Goal: Obtain resource: Download file/media

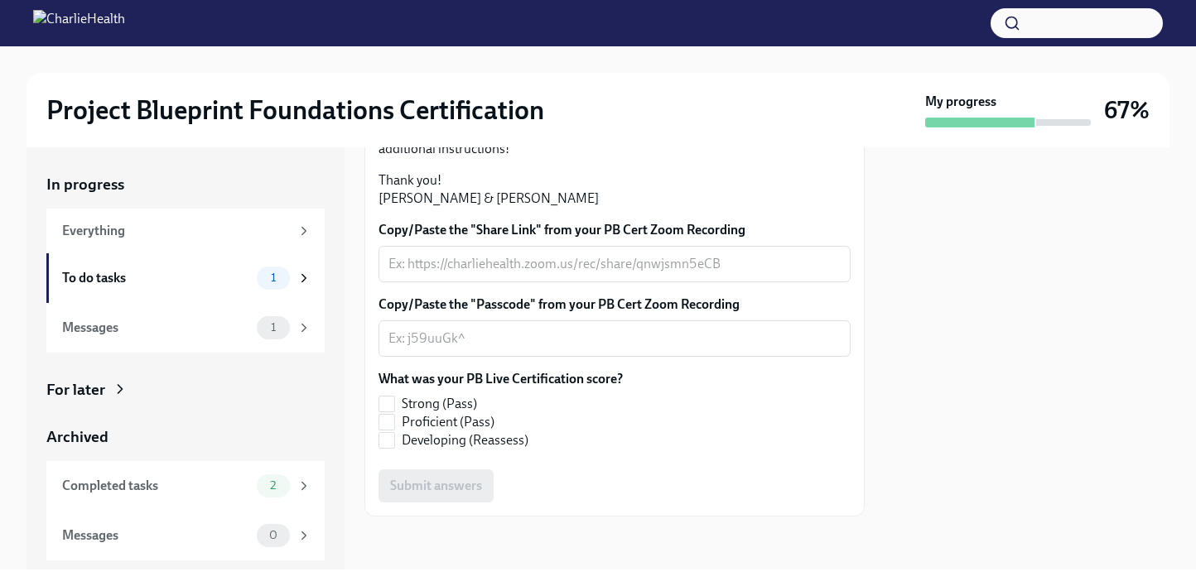
scroll to position [513, 0]
click at [186, 273] on div "To do tasks" at bounding box center [156, 278] width 188 height 18
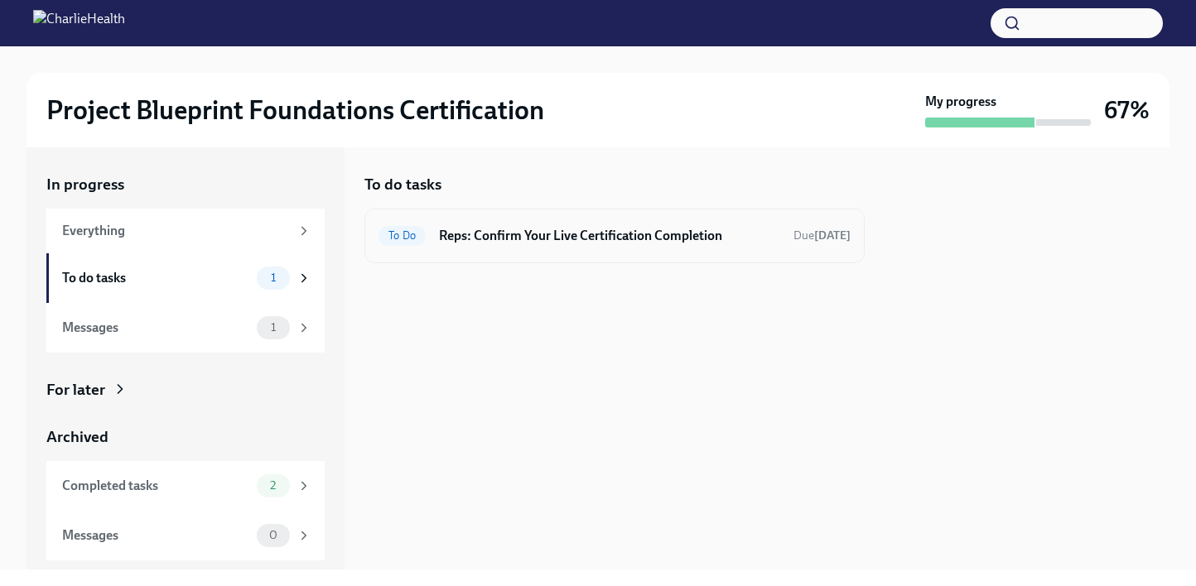
click at [568, 234] on h6 "Reps: Confirm Your Live Certification Completion" at bounding box center [609, 236] width 341 height 18
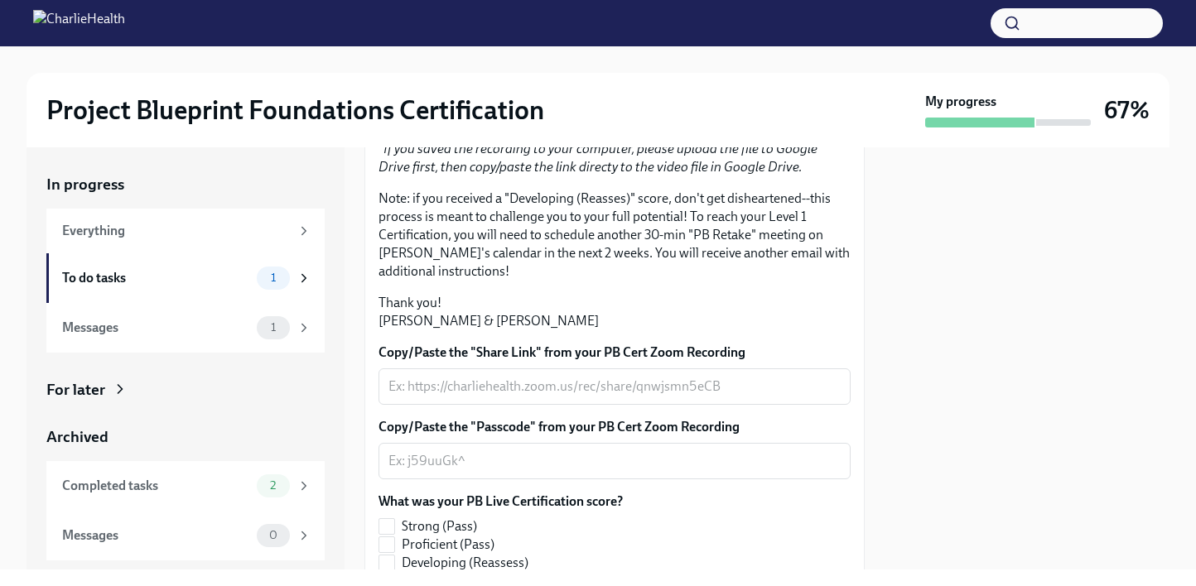
scroll to position [513, 0]
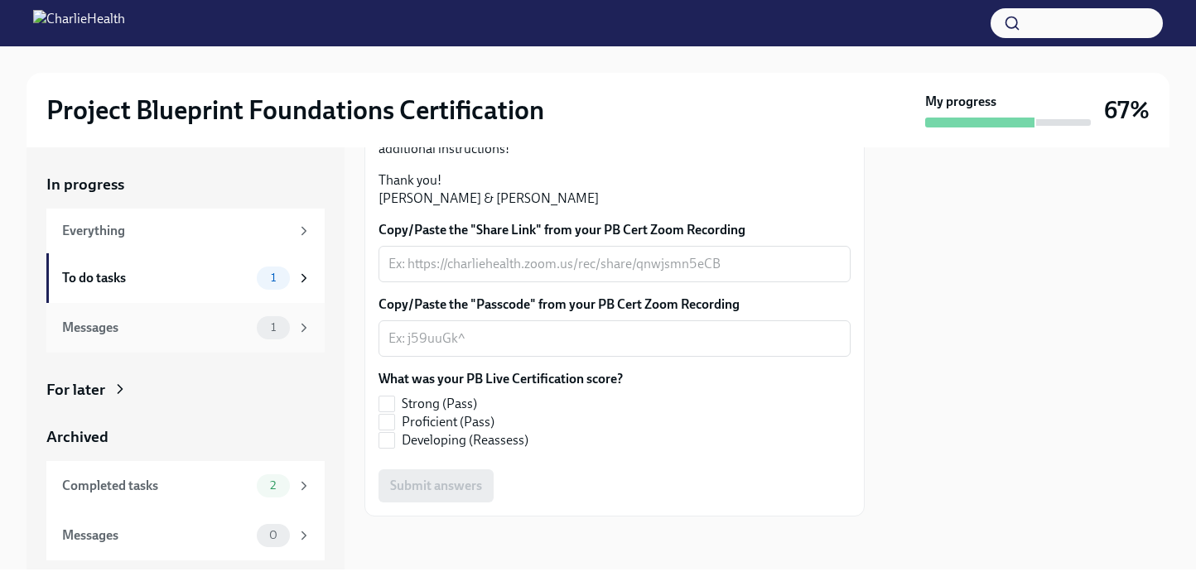
click at [205, 327] on div "Messages" at bounding box center [156, 328] width 188 height 18
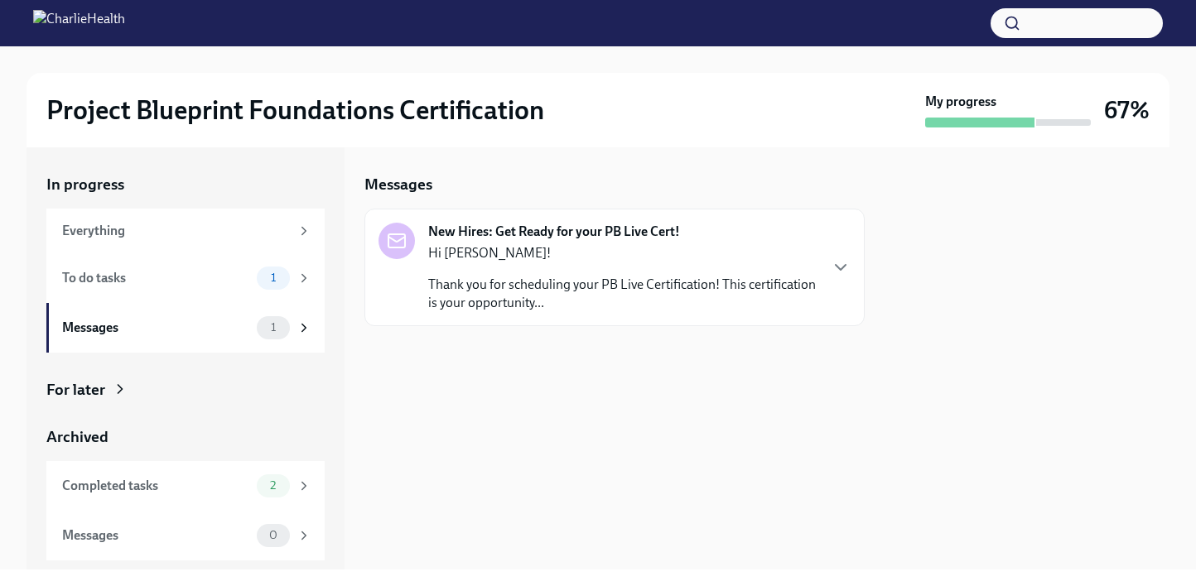
click at [599, 272] on div "Hi [PERSON_NAME]! Thank you for scheduling your PB Live Certification! This cer…" at bounding box center [622, 278] width 389 height 68
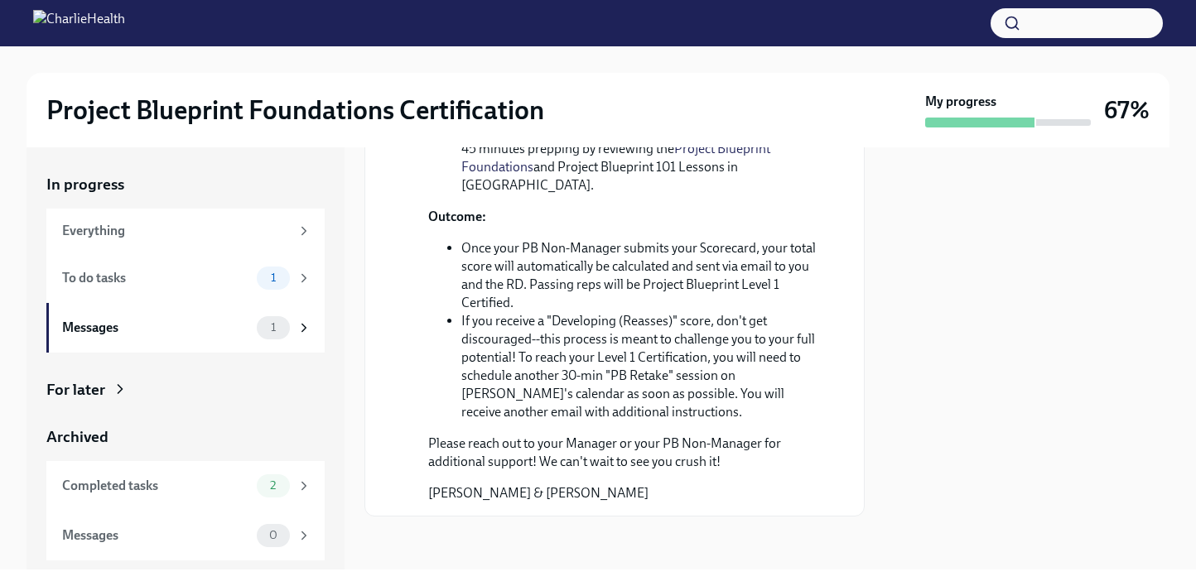
scroll to position [797, 0]
click at [272, 240] on div "Everything" at bounding box center [185, 231] width 278 height 45
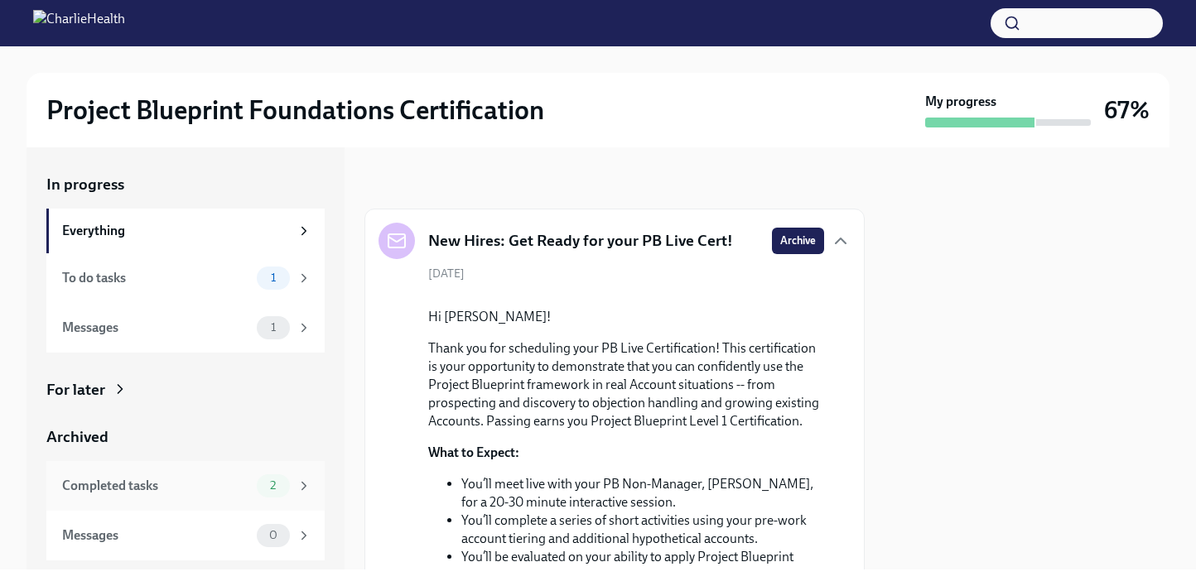
click at [198, 485] on div "Completed tasks" at bounding box center [156, 486] width 188 height 18
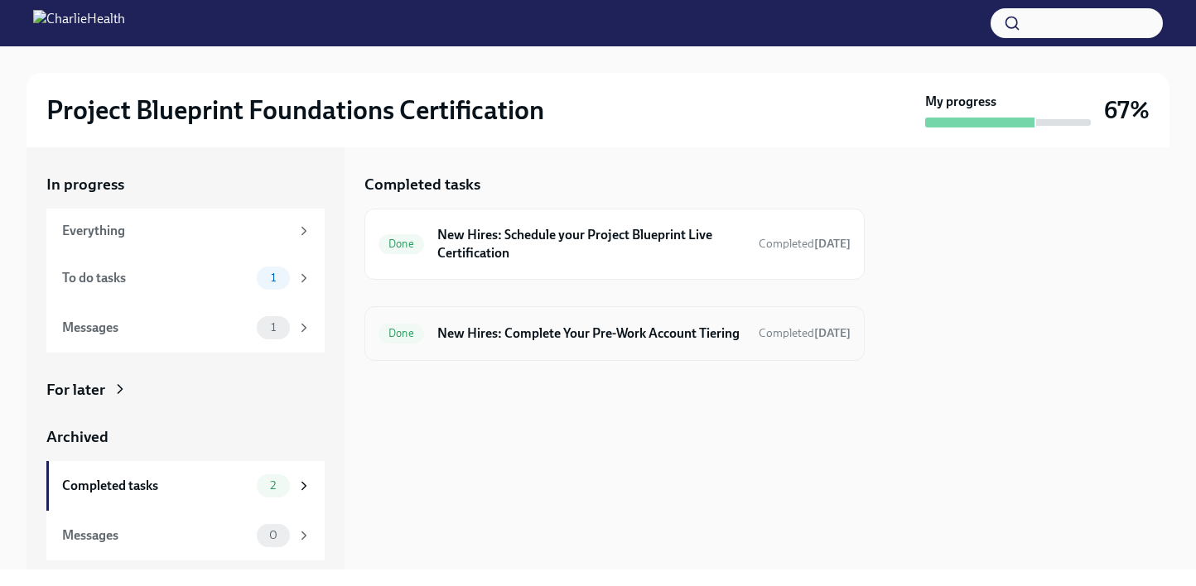
click at [593, 346] on div "Done New Hires: Complete Your Pre-Work Account Tiering Completed [DATE]" at bounding box center [615, 334] width 472 height 27
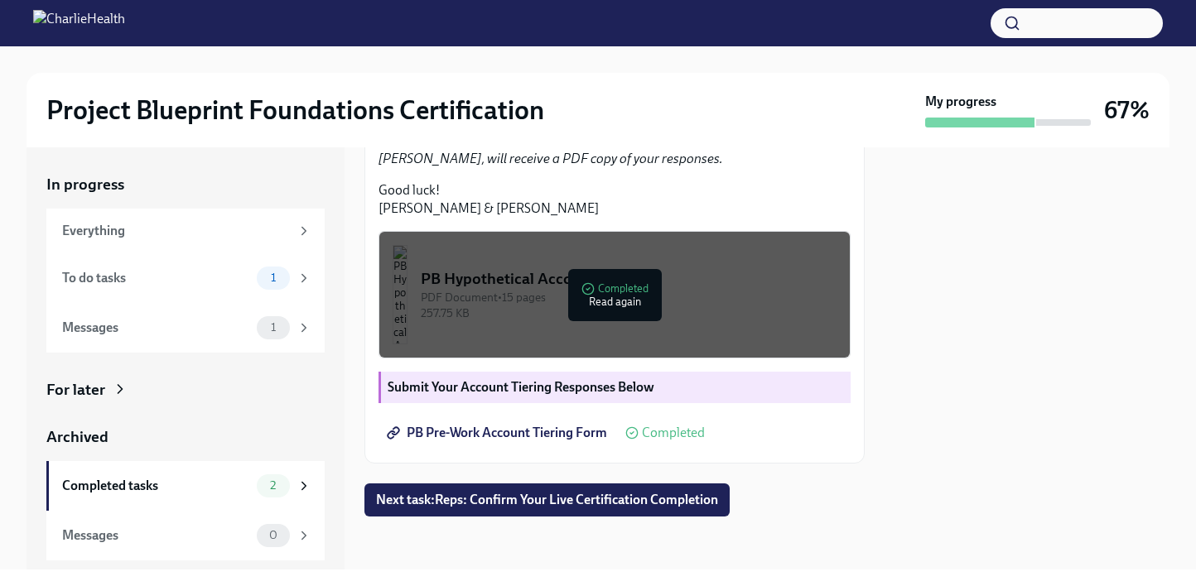
scroll to position [534, 0]
click at [682, 289] on div "PB Hypothetical Accounts" at bounding box center [629, 279] width 416 height 22
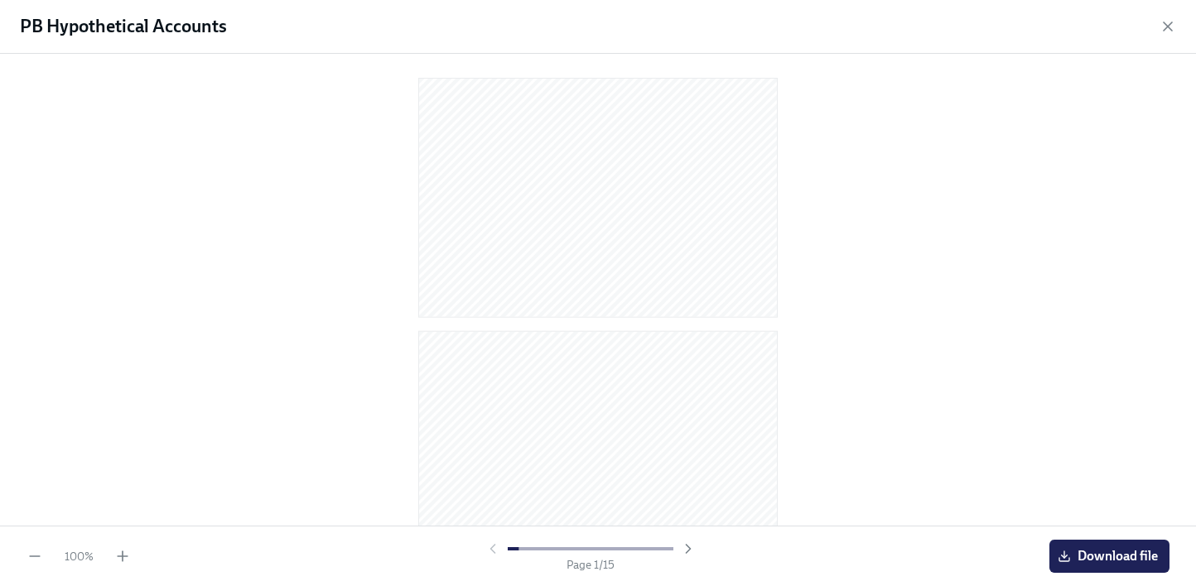
scroll to position [0, 0]
click at [1114, 552] on span "Download file" at bounding box center [1109, 556] width 97 height 17
